Goal: Complete application form

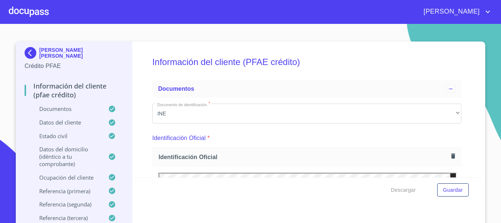
click at [37, 10] on div at bounding box center [29, 11] width 40 height 23
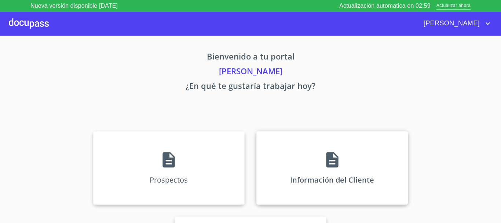
click at [334, 147] on div "Información del Cliente" at bounding box center [333, 167] width 152 height 73
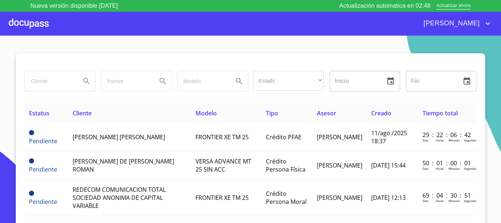
click at [52, 81] on input "search" at bounding box center [50, 81] width 50 height 20
type input "ANAEL"
click at [83, 81] on icon "Search" at bounding box center [86, 81] width 6 height 6
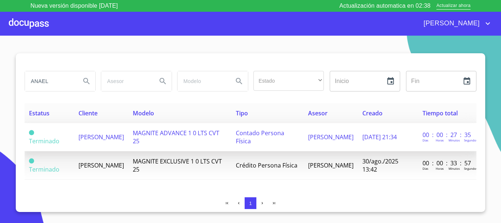
click at [124, 133] on span "[PERSON_NAME]" at bounding box center [102, 137] width 46 height 8
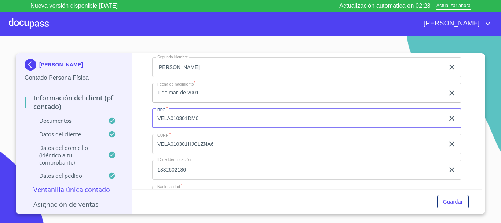
scroll to position [1231, 0]
drag, startPoint x: 157, startPoint y: 126, endPoint x: 209, endPoint y: 127, distance: 52.5
click at [209, 127] on input "VELA010301DM6" at bounding box center [298, 119] width 292 height 20
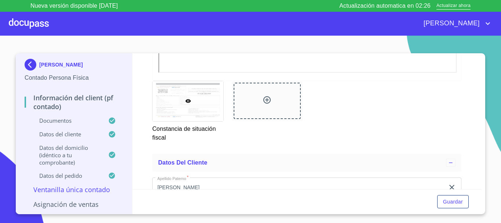
scroll to position [1427, 0]
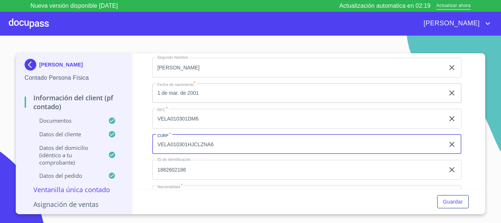
drag, startPoint x: 156, startPoint y: 150, endPoint x: 228, endPoint y: 155, distance: 72.1
click at [228, 154] on input "VELA010301HJCLZNA6" at bounding box center [298, 144] width 292 height 20
